Goal: Information Seeking & Learning: Compare options

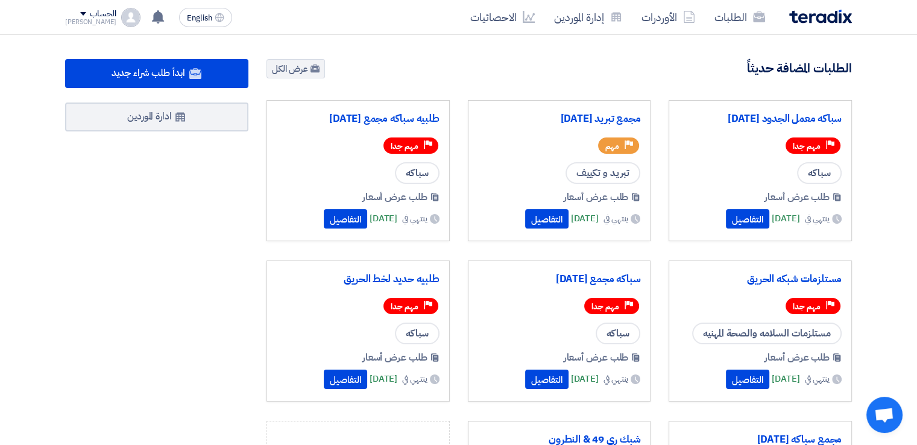
click at [525, 216] on button "التفاصيل" at bounding box center [546, 218] width 43 height 19
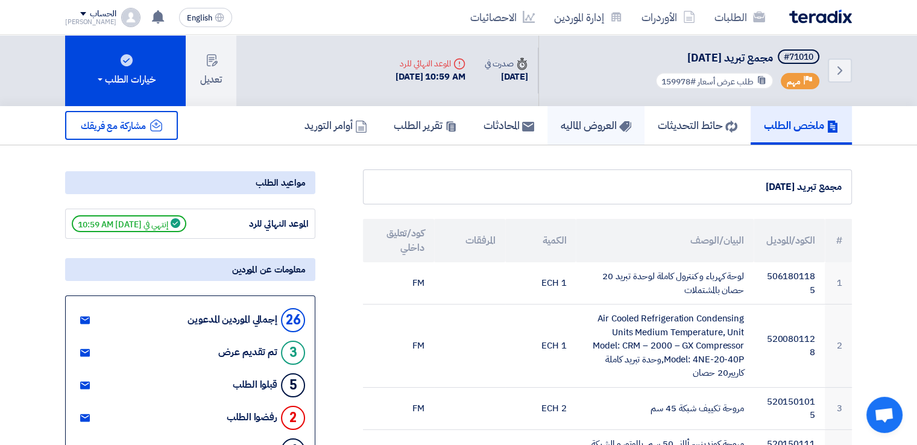
click at [570, 122] on h5 "العروض الماليه" at bounding box center [596, 125] width 71 height 14
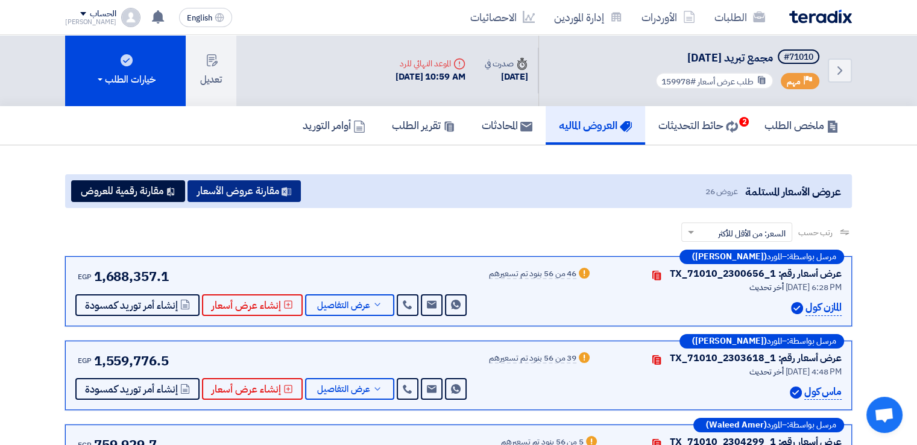
click at [261, 190] on button "مقارنة عروض الأسعار" at bounding box center [243, 191] width 113 height 22
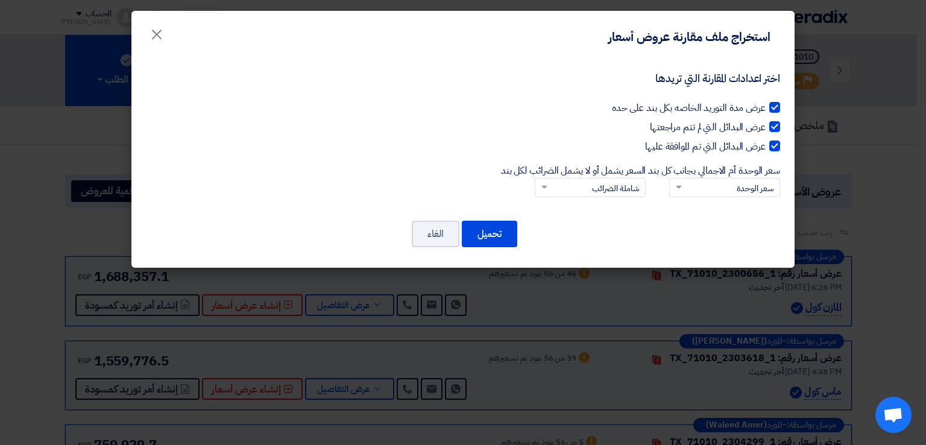
click at [769, 143] on div at bounding box center [774, 145] width 11 height 11
click at [765, 143] on input "عرض البدائل التي تم الموافقة عليها" at bounding box center [762, 143] width 8 height 8
checkbox input "false"
click at [779, 128] on div at bounding box center [774, 126] width 11 height 11
click at [765, 128] on input "عرض البدائل التي لم تتم مراجعتها" at bounding box center [762, 124] width 8 height 8
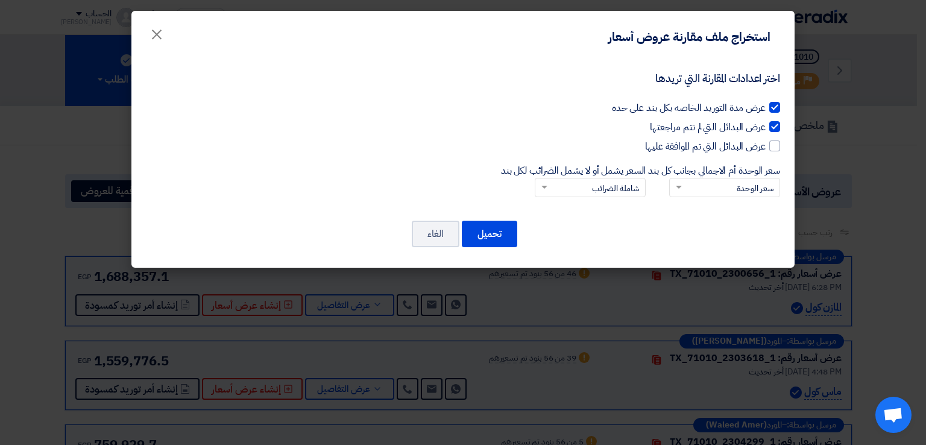
checkbox input "false"
click at [774, 107] on div at bounding box center [774, 107] width 11 height 11
click at [765, 107] on input "عرض مدة التوريد الخاصه بكل بند على حده" at bounding box center [762, 105] width 8 height 8
checkbox input "false"
click at [480, 230] on button "تحميل" at bounding box center [489, 234] width 55 height 27
